Goal: Task Accomplishment & Management: Manage account settings

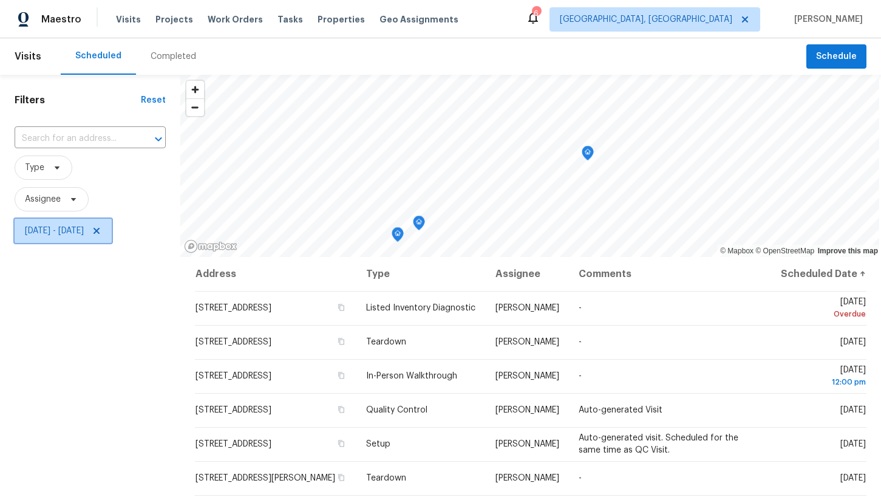
click at [84, 233] on span "Mon, Oct 06 - Fri, Oct 31" at bounding box center [54, 231] width 59 height 12
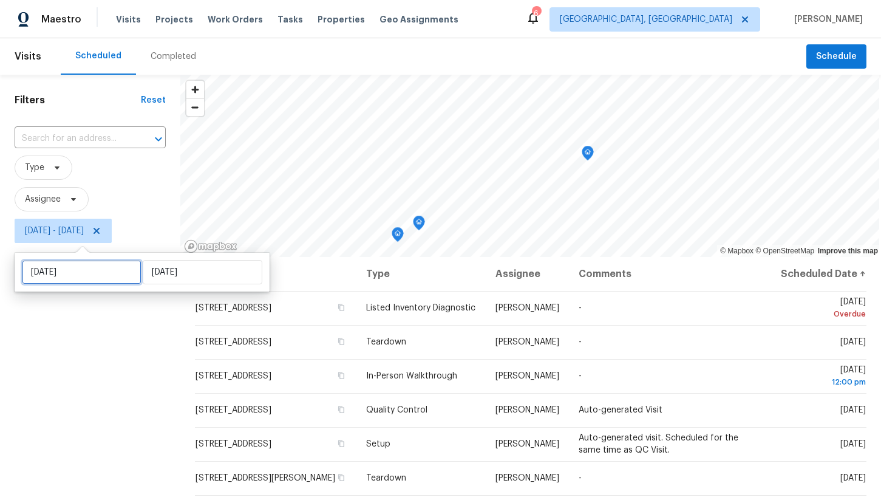
click at [90, 276] on input "Mon, Oct 06" at bounding box center [82, 272] width 120 height 24
select select "9"
select select "2025"
select select "10"
select select "2025"
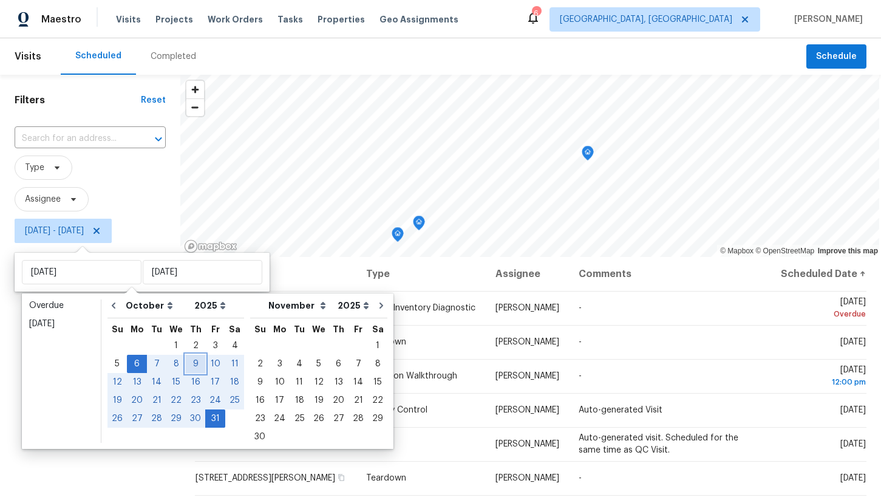
click at [186, 368] on div "9" at bounding box center [195, 363] width 19 height 17
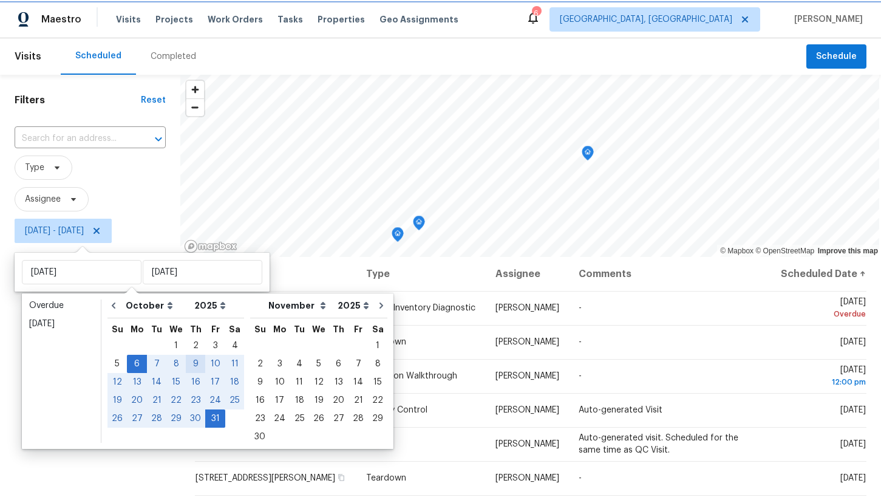
type input "[DATE]"
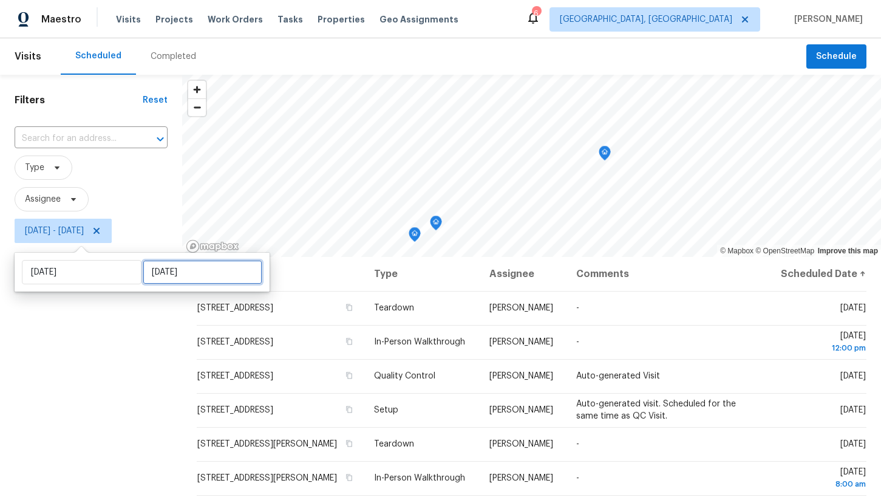
select select "9"
select select "2025"
select select "10"
select select "2025"
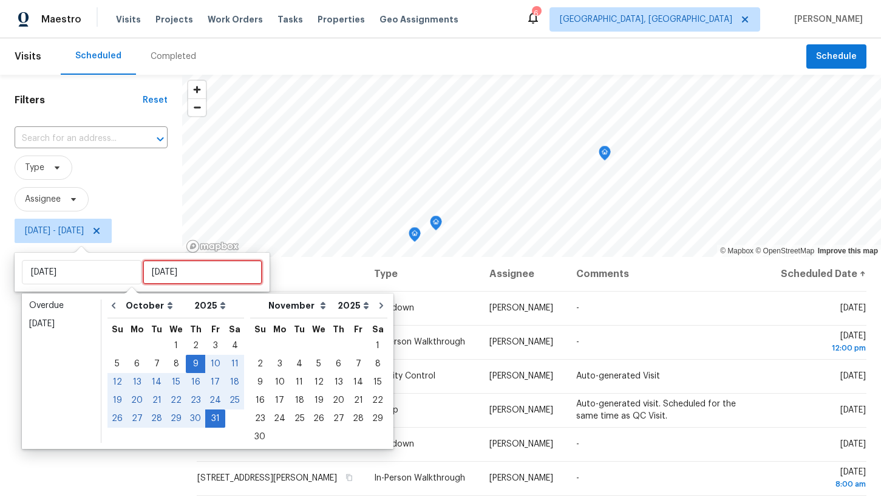
click at [157, 277] on input "Fri, Oct 31" at bounding box center [203, 272] width 120 height 24
type input "Fri, Oct 03"
type input "[DATE]"
click at [195, 362] on div "9" at bounding box center [195, 363] width 19 height 17
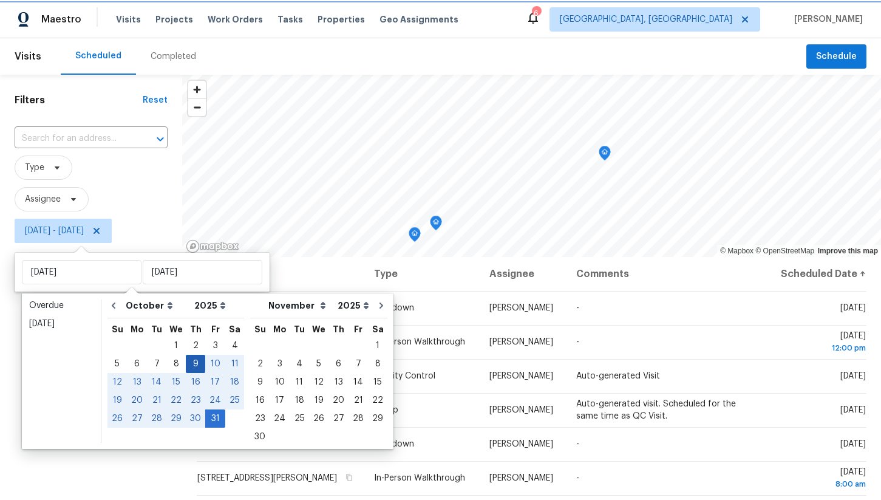
type input "[DATE]"
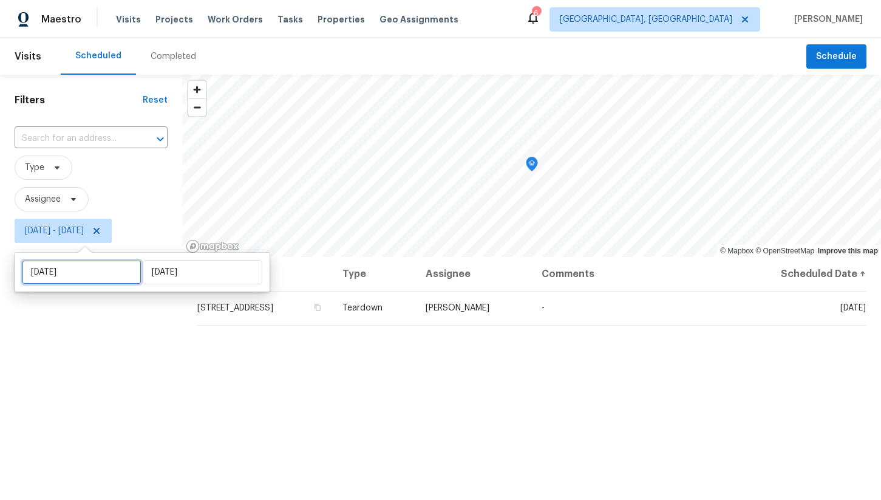
click at [90, 275] on input "[DATE]" at bounding box center [82, 272] width 120 height 24
select select "9"
select select "2025"
select select "10"
select select "2025"
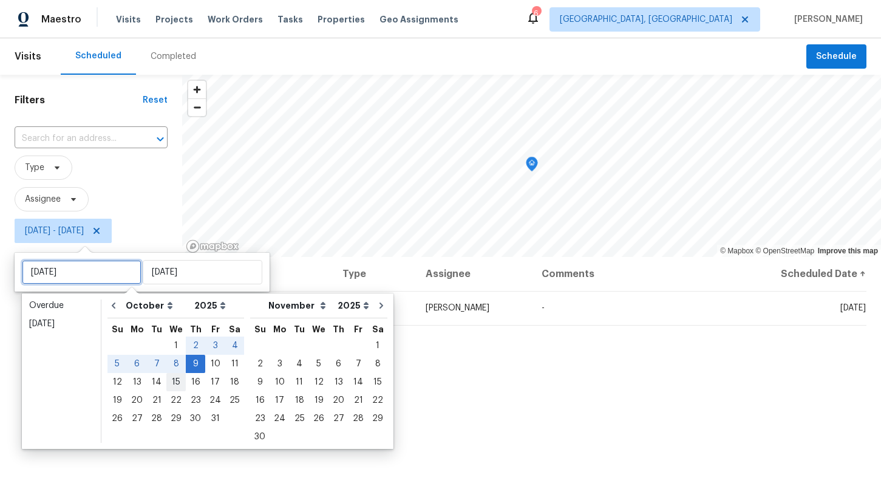
type input "Wed, Oct 15"
type input "Wed, Oct 08"
type input "[DATE]"
click at [156, 364] on div "7" at bounding box center [156, 363] width 19 height 17
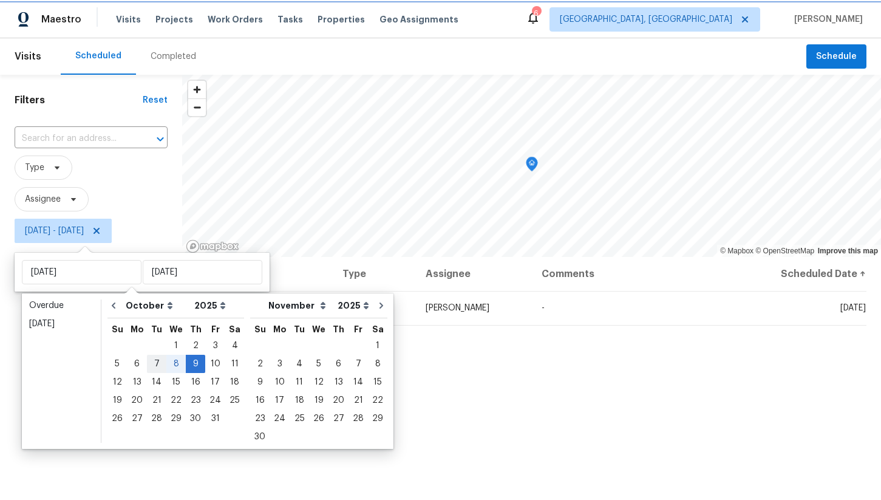
type input "Tue, Oct 07"
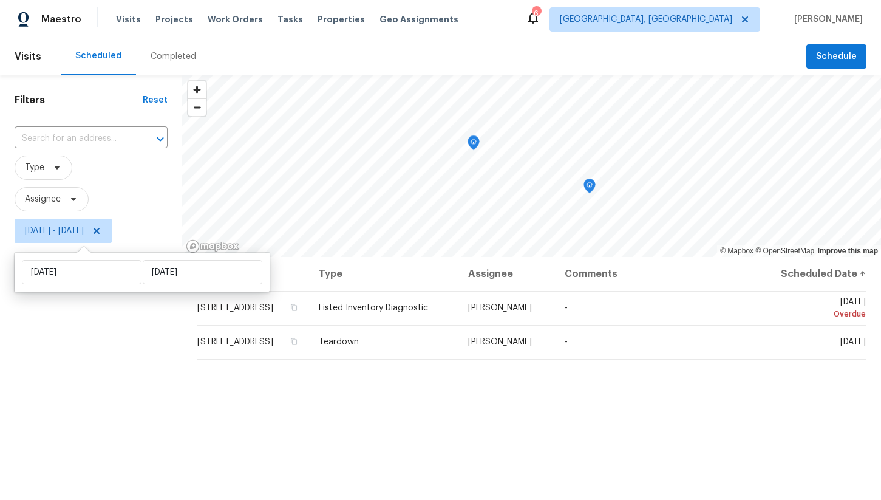
click at [112, 336] on div "Filters Reset ​ Type Assignee Tue, Oct 07 - Thu, Oct 09" at bounding box center [91, 365] width 182 height 581
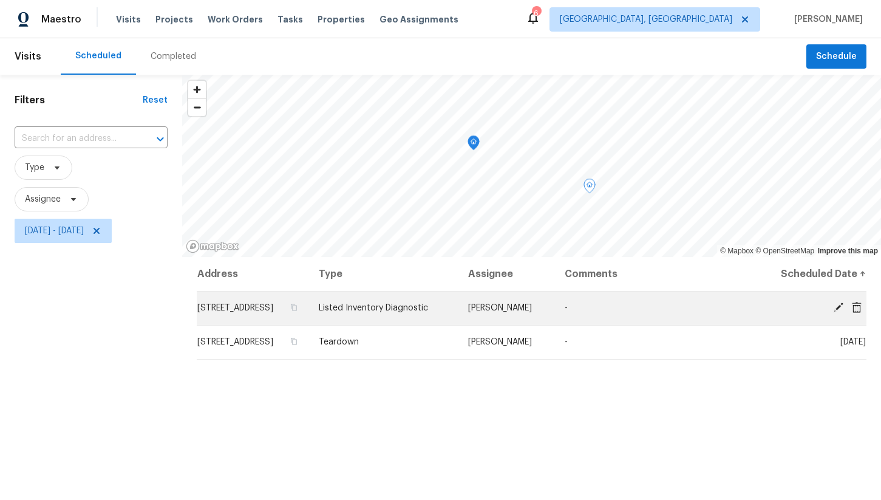
click at [856, 312] on icon at bounding box center [857, 306] width 10 height 11
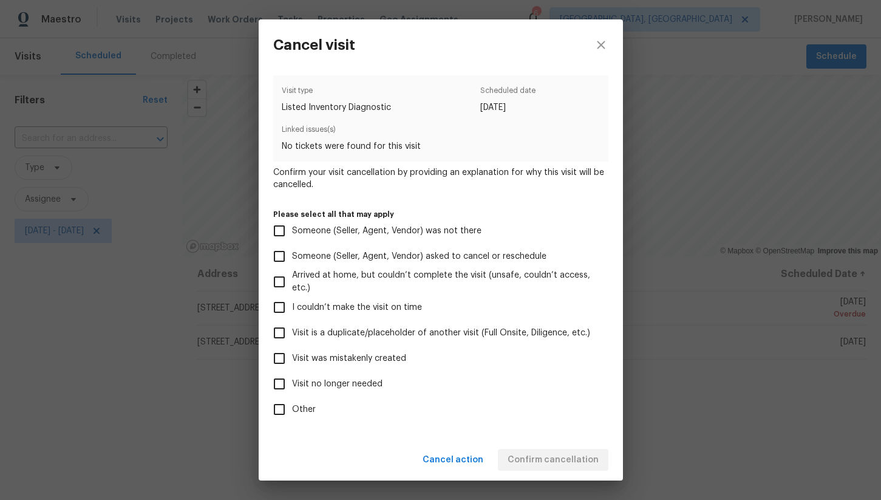
scroll to position [48, 0]
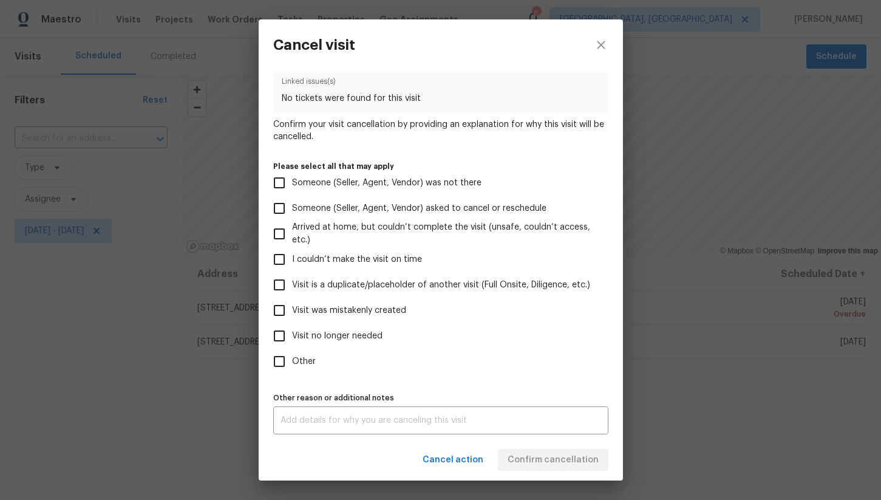
click at [281, 338] on input "Visit no longer needed" at bounding box center [278, 335] width 25 height 25
checkbox input "true"
click at [326, 425] on div "x Other reason or additional notes" at bounding box center [440, 420] width 335 height 28
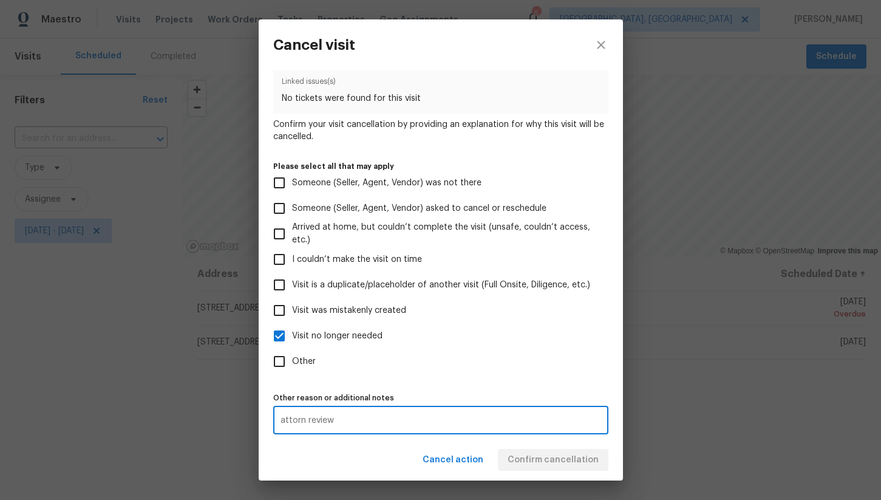
type textarea "attorn review"
click at [544, 439] on div "Cancel action Confirm cancellation" at bounding box center [441, 460] width 364 height 42
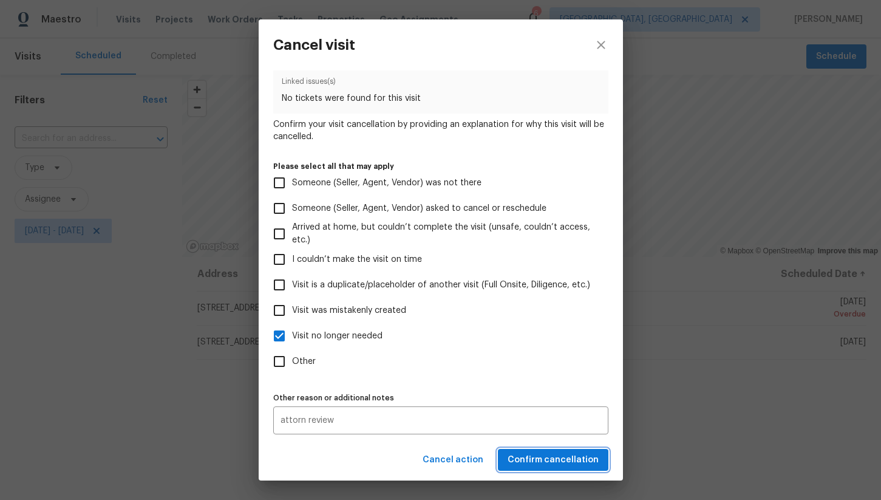
click at [555, 462] on span "Confirm cancellation" at bounding box center [552, 459] width 91 height 15
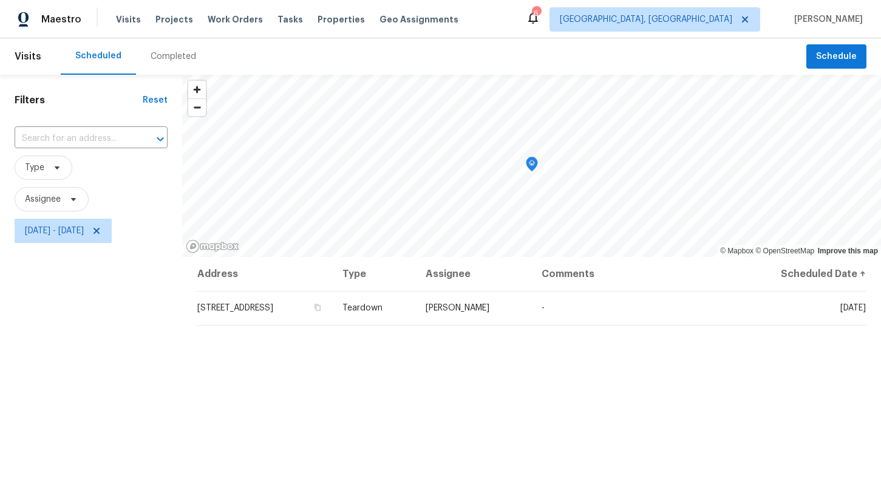
click at [101, 217] on span "Tue, Oct 07 - Thu, Oct 09" at bounding box center [91, 231] width 153 height 32
click at [84, 234] on span "Tue, Oct 07 - Thu, Oct 09" at bounding box center [54, 231] width 59 height 12
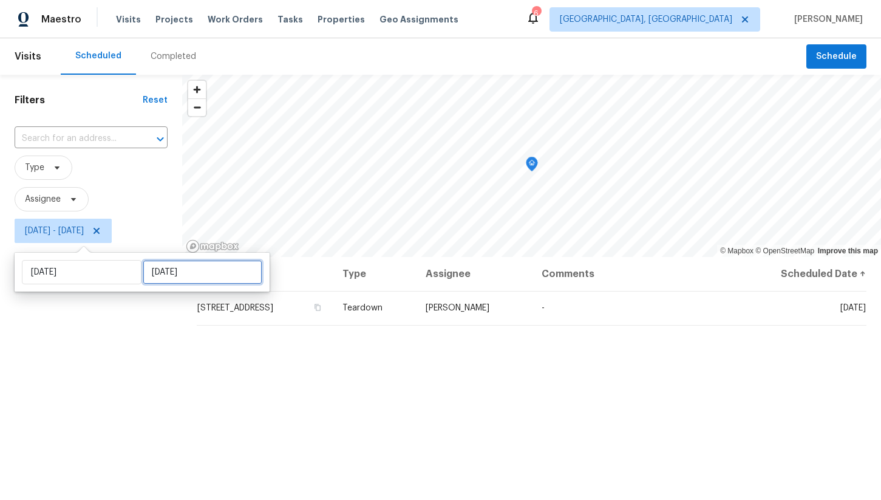
click at [153, 266] on input "[DATE]" at bounding box center [203, 272] width 120 height 24
select select "9"
select select "2025"
select select "10"
select select "2025"
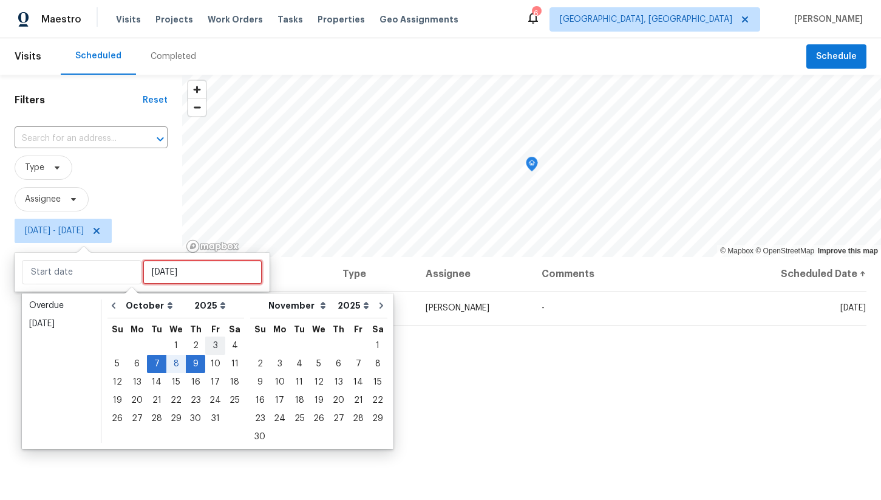
type input "Fri, Oct 03"
type input "Tue, Oct 07"
click at [210, 365] on div "10" at bounding box center [215, 363] width 20 height 17
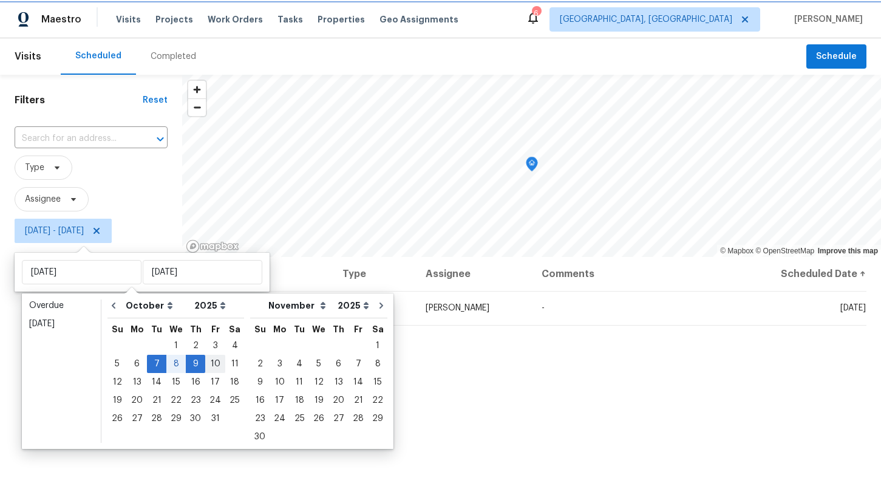
type input "[DATE]"
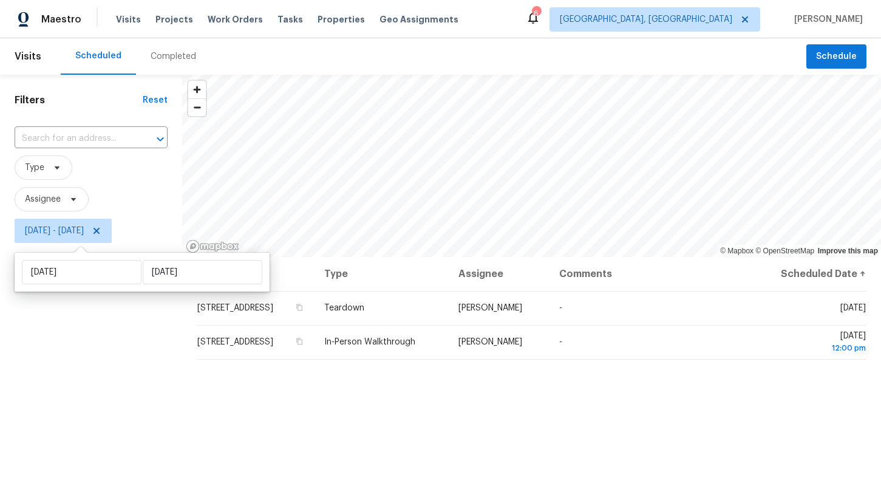
click at [129, 343] on div "Filters Reset ​ Type Assignee Tue, Oct 07 - Fri, Oct 10" at bounding box center [91, 365] width 182 height 581
